Goal: Task Accomplishment & Management: Complete application form

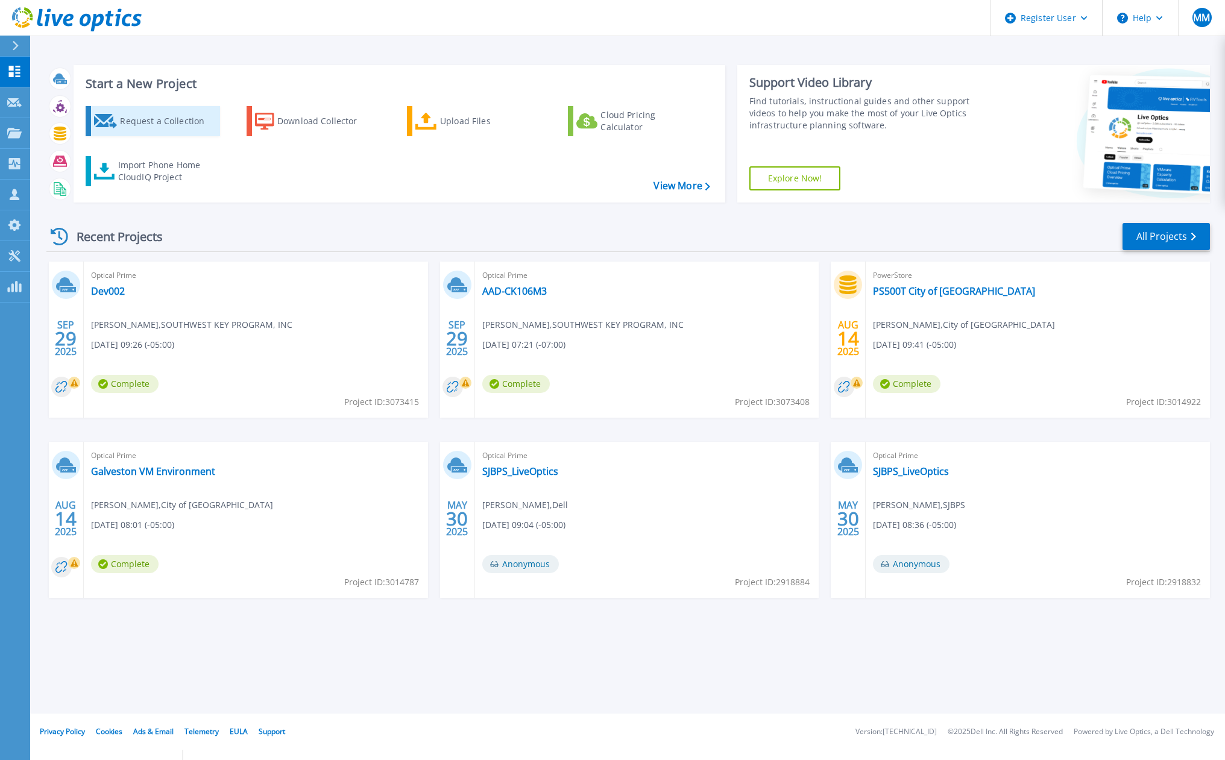
click at [121, 116] on div "Request a Collection" at bounding box center [168, 121] width 96 height 24
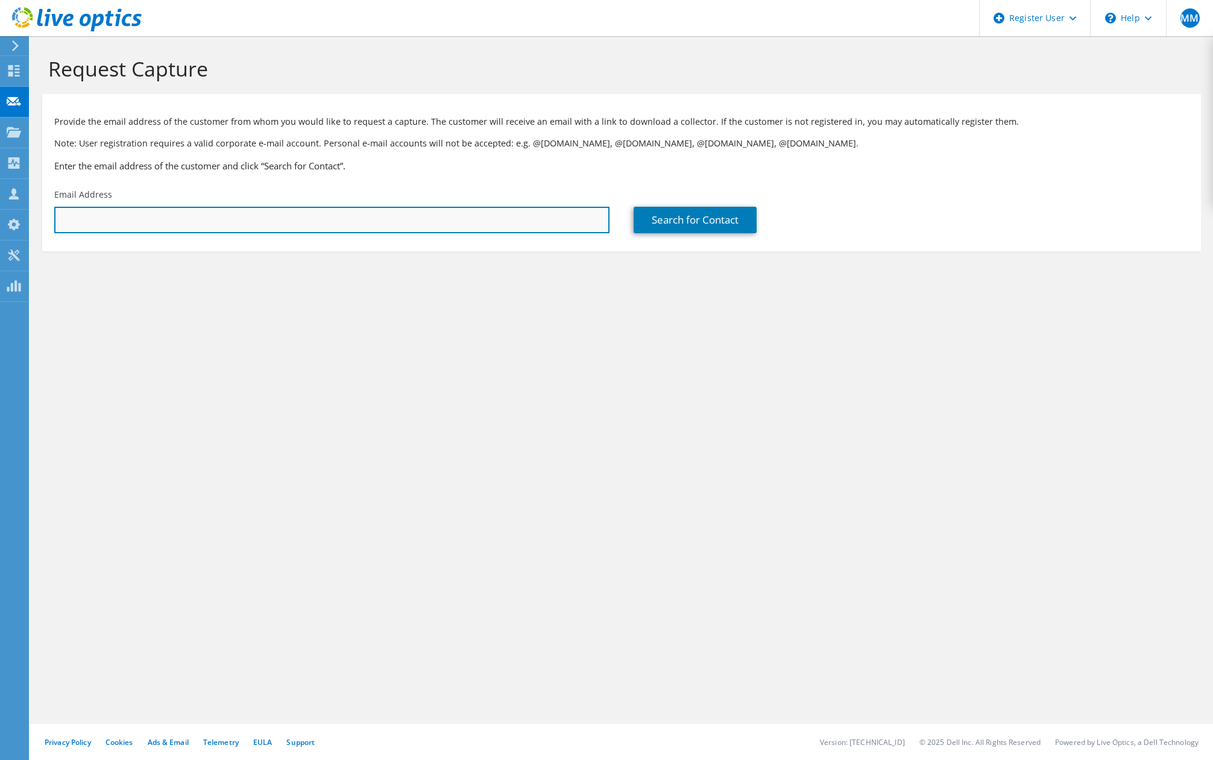
click at [210, 223] on input "text" at bounding box center [331, 220] width 555 height 27
paste input "Tyler.Bright@cedarparktexas.gov"
type input "Tyler.Bright@cedarparktexas.gov"
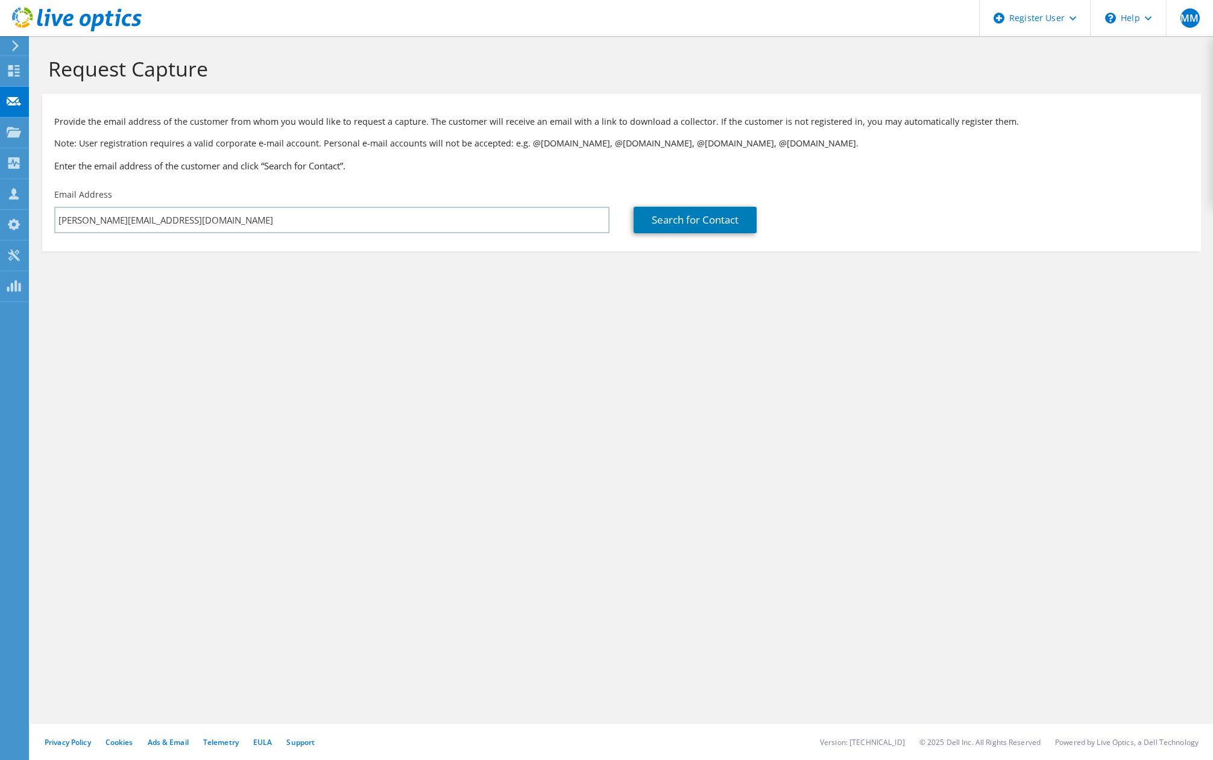
click at [353, 273] on section "Request Capture Provide the email address of the customer from whom you would l…" at bounding box center [621, 174] width 1183 height 276
click at [669, 230] on link "Search for Contact" at bounding box center [695, 220] width 123 height 27
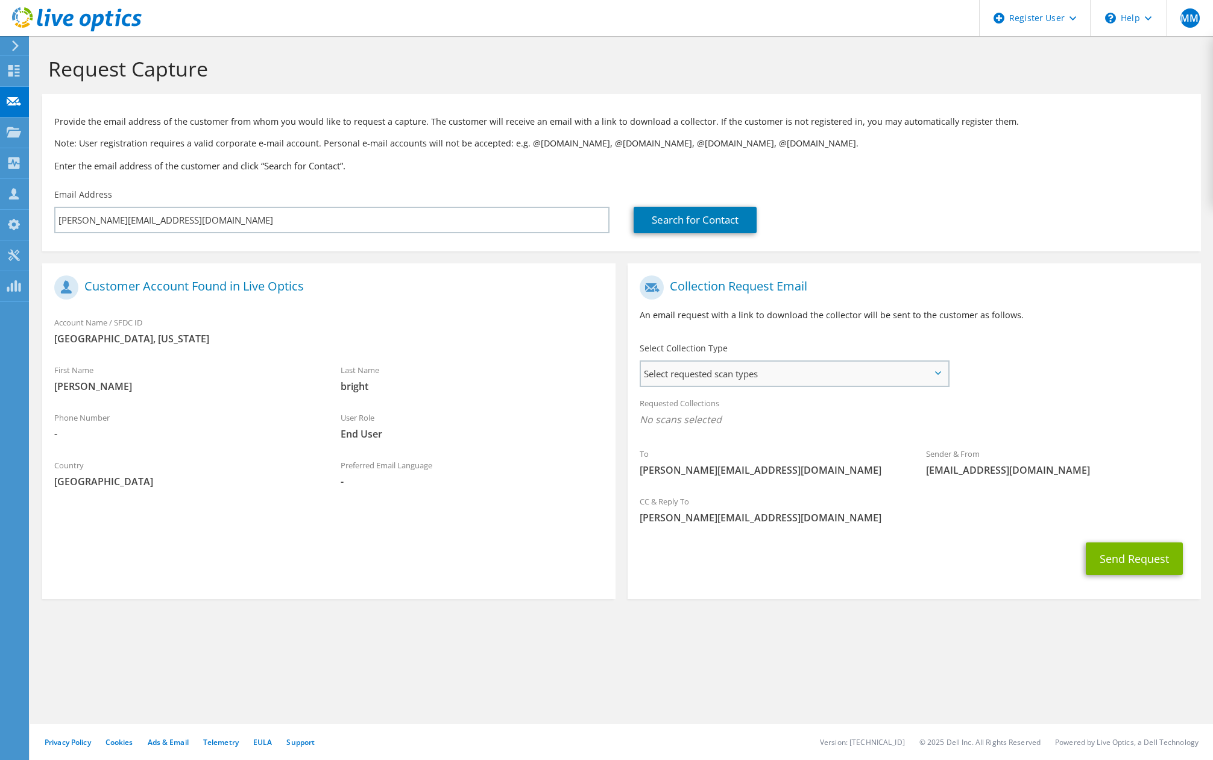
click at [813, 371] on span "Select requested scan types" at bounding box center [795, 374] width 308 height 24
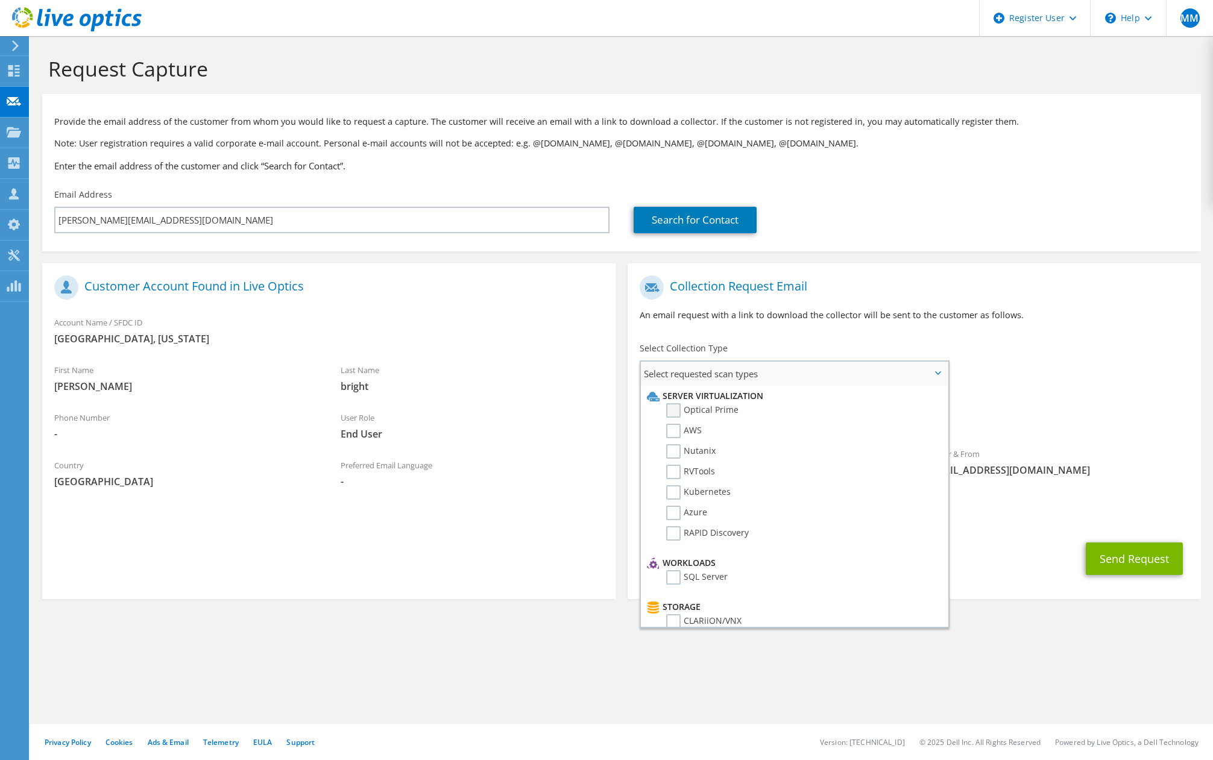
click at [719, 406] on label "Optical Prime" at bounding box center [702, 410] width 72 height 14
click at [0, 0] on input "Optical Prime" at bounding box center [0, 0] width 0 height 0
click at [1038, 386] on div "To Tyler.Bright@cedarparktexas.gov Sender & From liveoptics@liveoptics.com" at bounding box center [914, 381] width 573 height 223
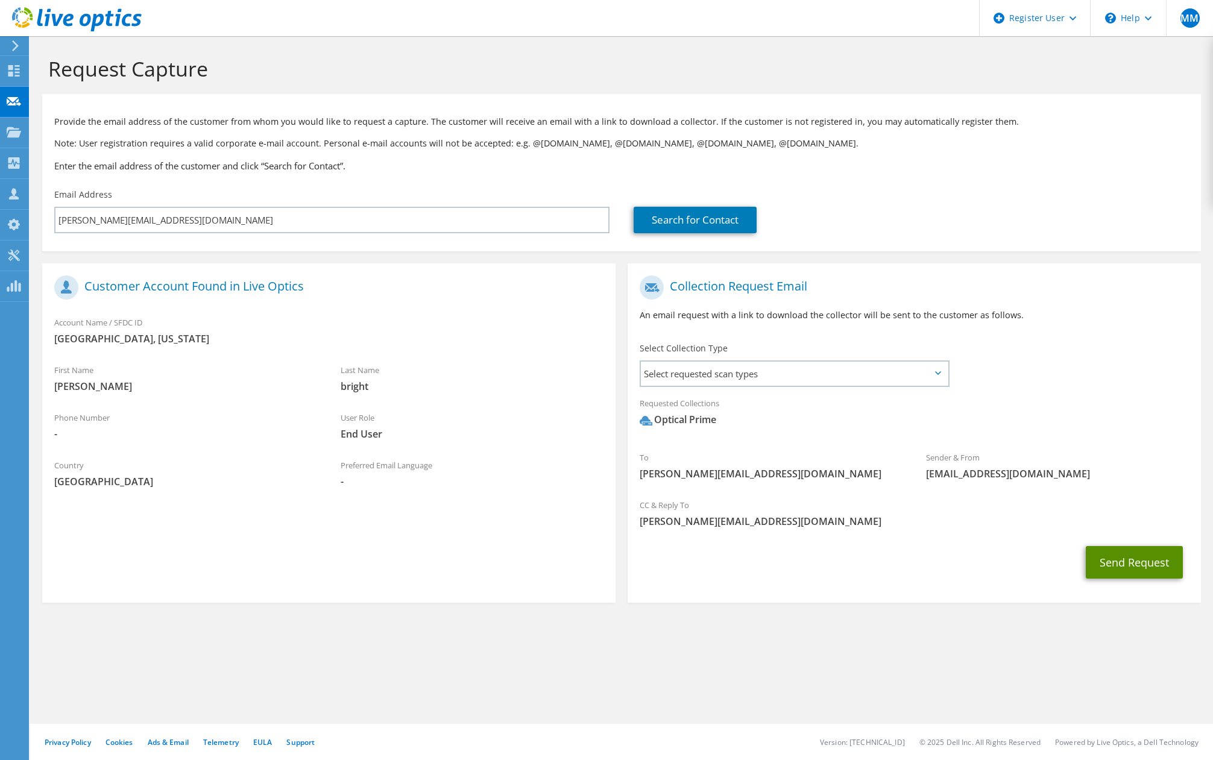
click at [1147, 562] on button "Send Request" at bounding box center [1134, 562] width 97 height 33
